Goal: Task Accomplishment & Management: Use online tool/utility

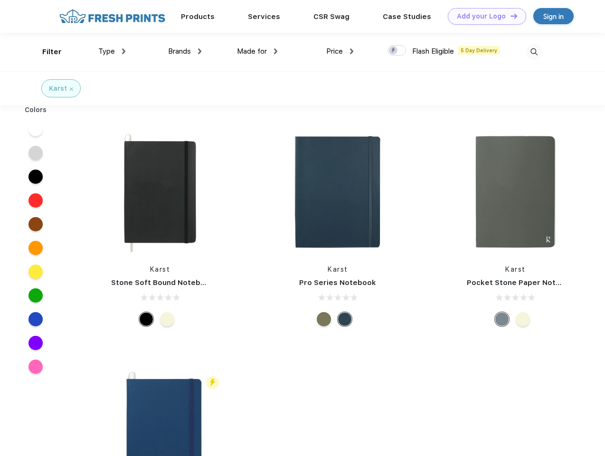
click at [483, 16] on link "Add your Logo Design Tool" at bounding box center [487, 16] width 78 height 17
click at [0, 0] on div "Design Tool" at bounding box center [0, 0] width 0 height 0
click at [509, 16] on link "Add your Logo Design Tool" at bounding box center [487, 16] width 78 height 17
click at [46, 52] on div "Filter" at bounding box center [51, 52] width 19 height 11
click at [112, 51] on span "Type" at bounding box center [106, 51] width 17 height 9
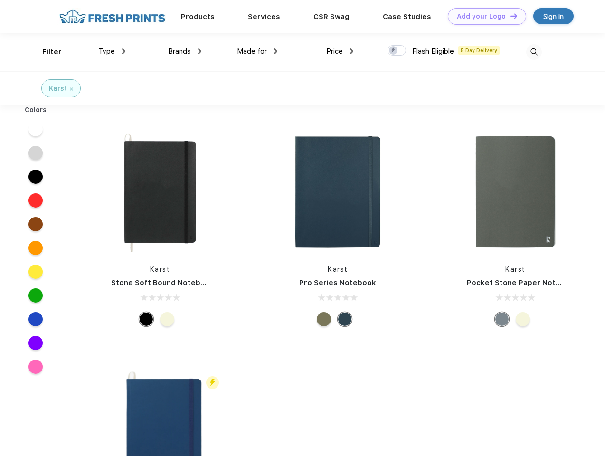
click at [185, 51] on span "Brands" at bounding box center [179, 51] width 23 height 9
click at [257, 51] on span "Made for" at bounding box center [252, 51] width 30 height 9
click at [340, 51] on span "Price" at bounding box center [334, 51] width 17 height 9
click at [397, 51] on div at bounding box center [396, 50] width 19 height 10
click at [394, 51] on input "checkbox" at bounding box center [390, 48] width 6 height 6
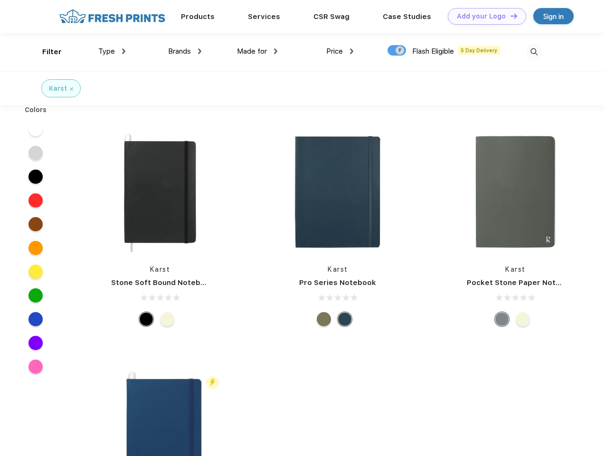
click at [534, 52] on img at bounding box center [534, 52] width 16 height 16
